Goal: Task Accomplishment & Management: Use online tool/utility

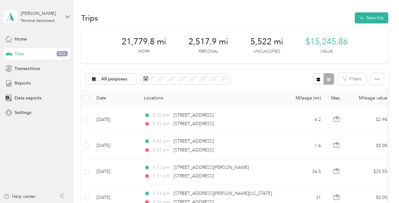
click at [36, 98] on span "Data exports" at bounding box center [28, 98] width 27 height 7
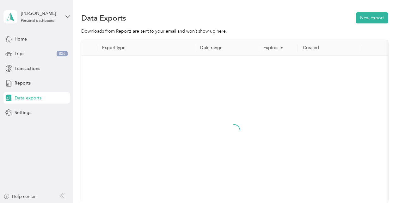
click at [196, 20] on button "New export" at bounding box center [372, 17] width 33 height 11
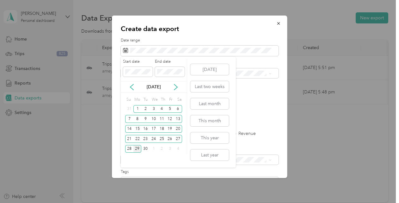
click at [180, 128] on div "20" at bounding box center [178, 129] width 8 height 8
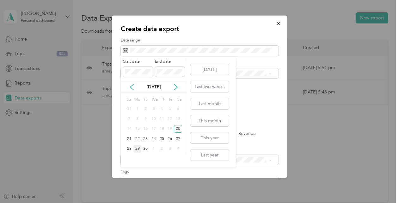
click at [171, 138] on div "26" at bounding box center [170, 139] width 8 height 8
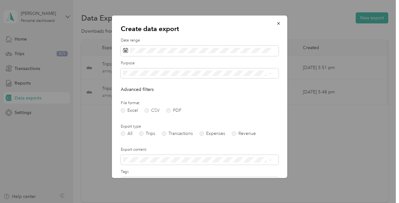
click at [168, 111] on label "PDF" at bounding box center [173, 110] width 15 height 4
click at [148, 94] on span "Enphase Energy" at bounding box center [141, 95] width 33 height 5
click at [142, 133] on label "Trips" at bounding box center [147, 133] width 16 height 4
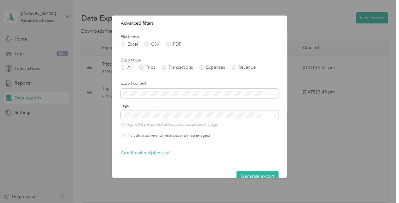
scroll to position [78, 0]
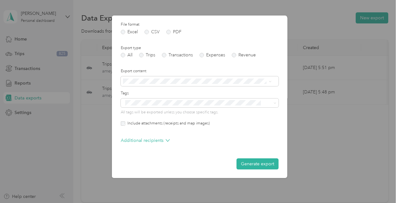
click at [196, 163] on button "Generate export" at bounding box center [258, 163] width 42 height 11
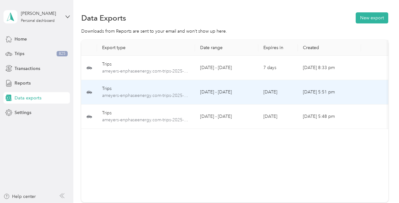
scroll to position [0, 38]
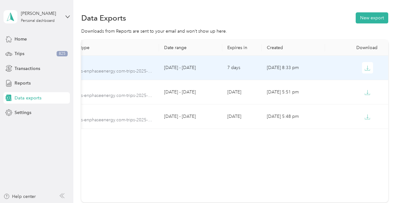
click at [366, 68] on icon "button" at bounding box center [368, 68] width 6 height 6
